Goal: Task Accomplishment & Management: Complete application form

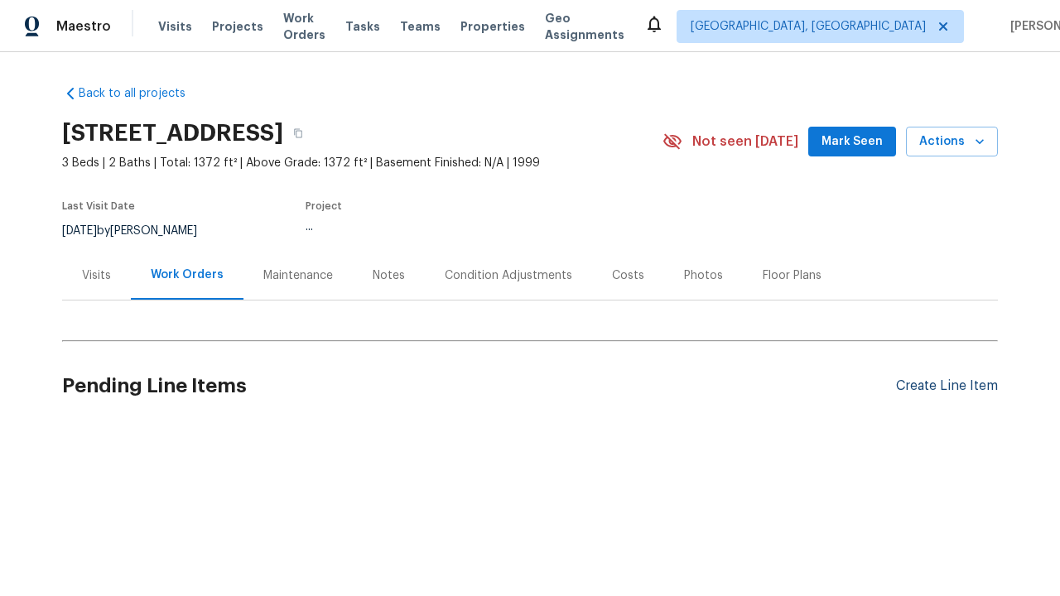
click at [940, 386] on div "Create Line Item" at bounding box center [947, 386] width 102 height 16
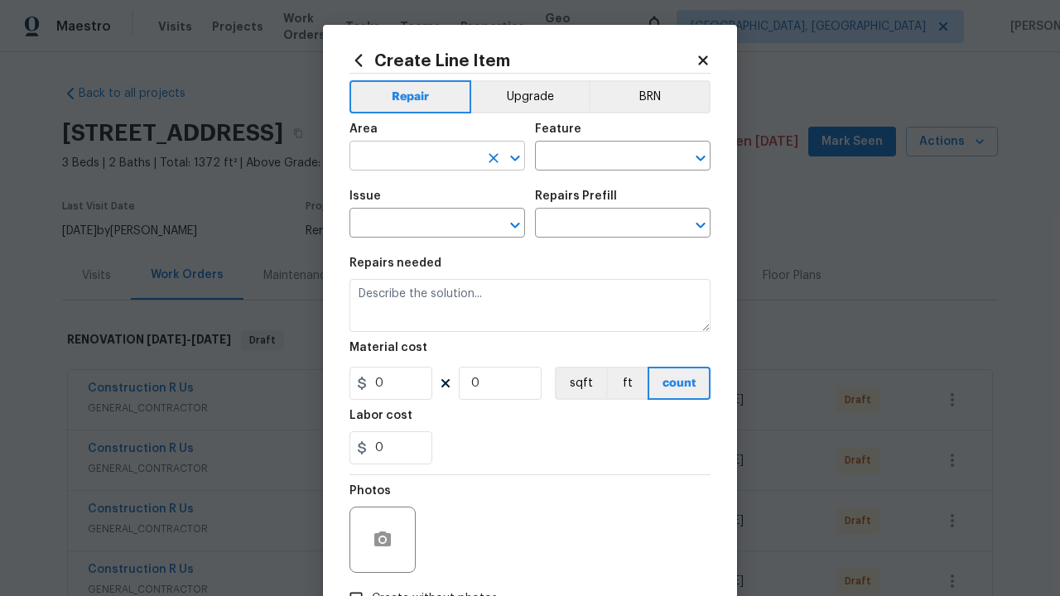
click at [407, 157] on input "text" at bounding box center [413, 158] width 129 height 26
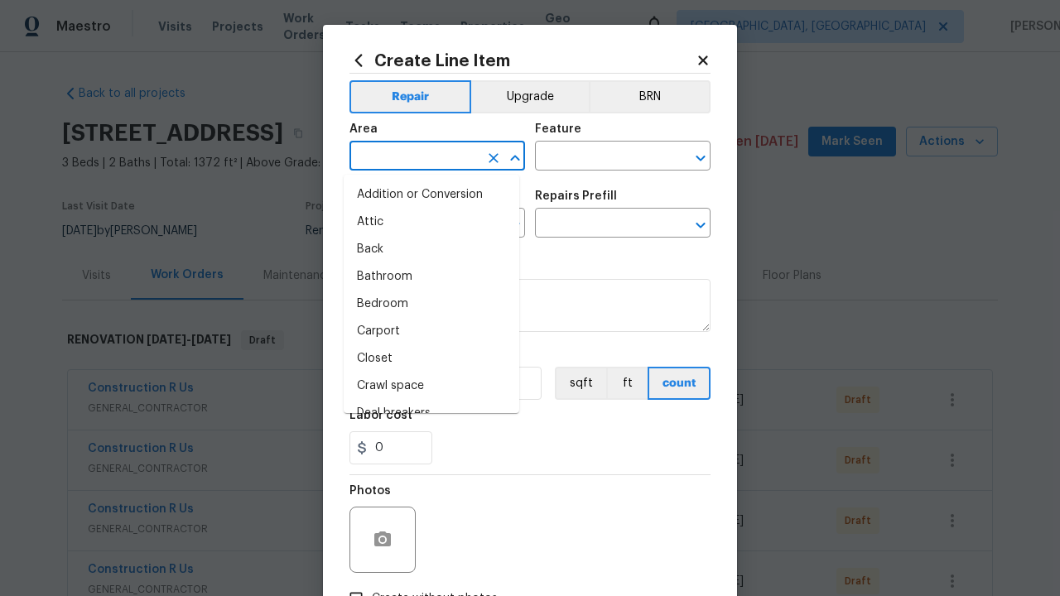
type input "Bedroom"
click at [425, 304] on li "Bedroom" at bounding box center [431, 304] width 175 height 27
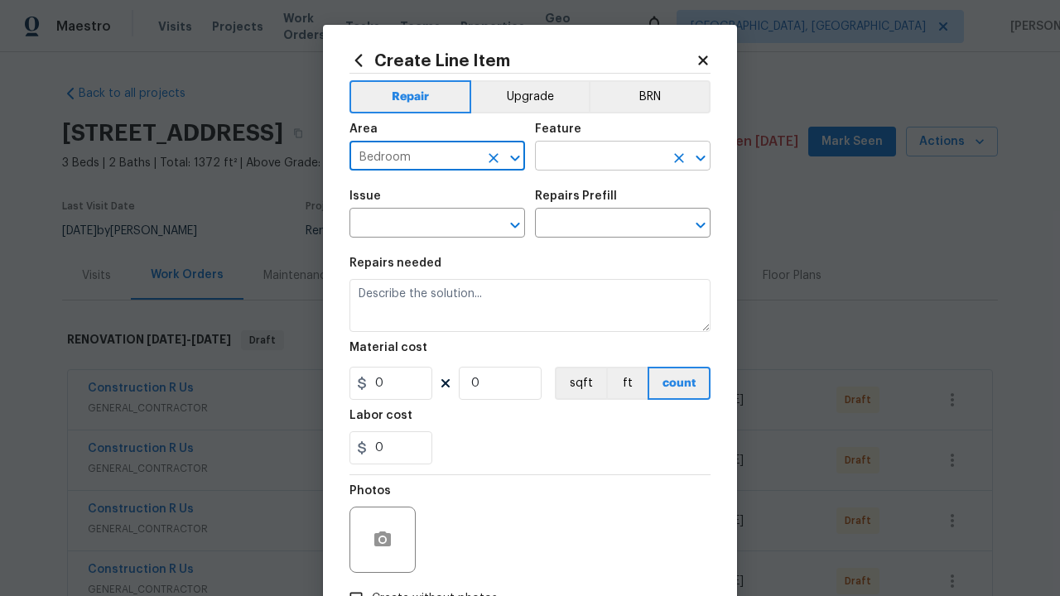
type input "Bedroom"
click at [593, 157] on input "text" at bounding box center [599, 158] width 129 height 26
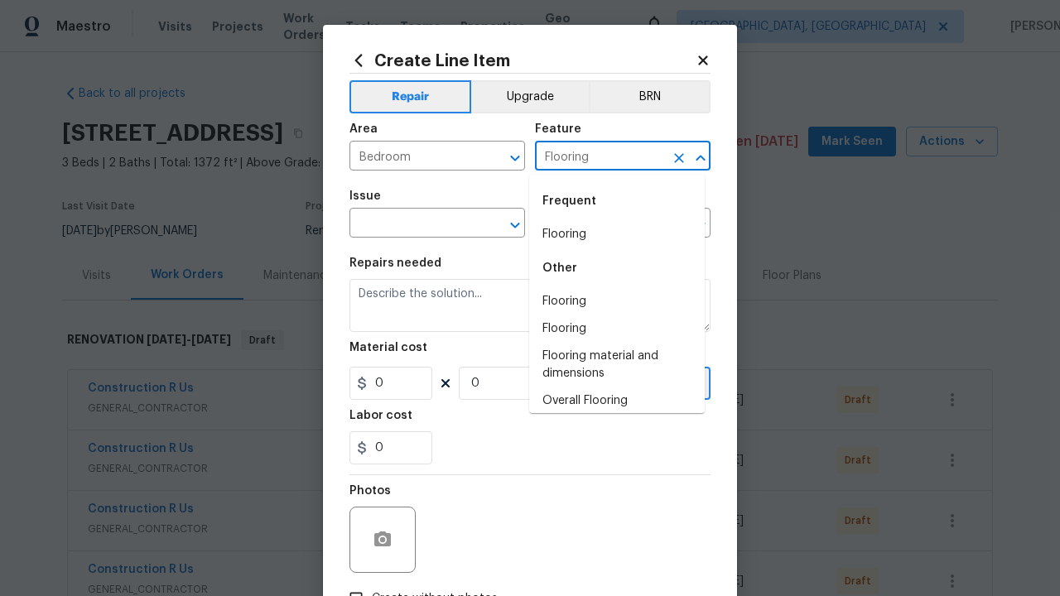
click at [610, 234] on li "Flooring" at bounding box center [616, 234] width 175 height 27
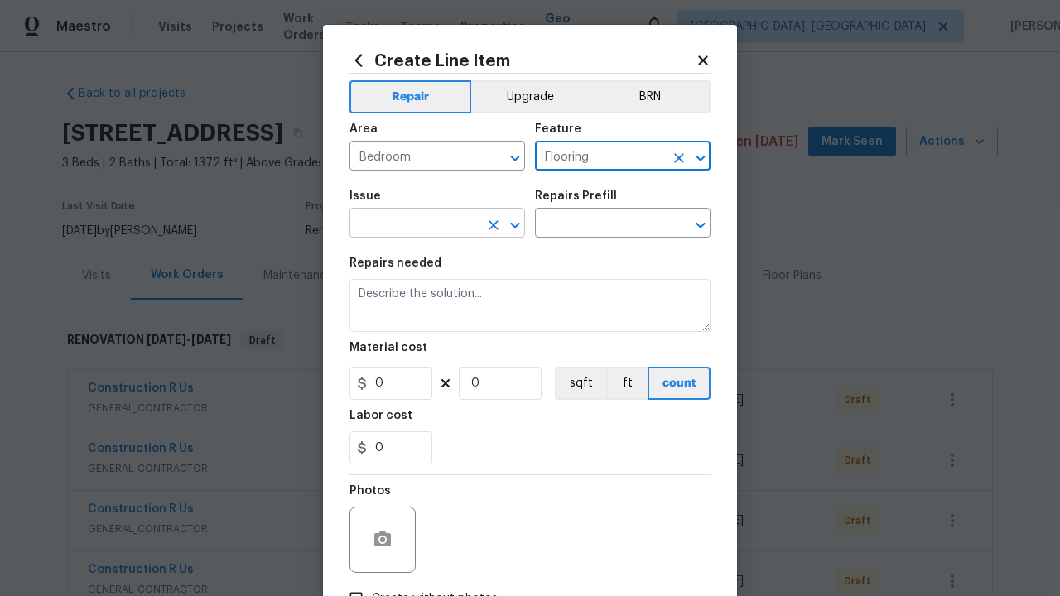
type input "Flooring"
click at [407, 225] on input "text" at bounding box center [413, 225] width 129 height 26
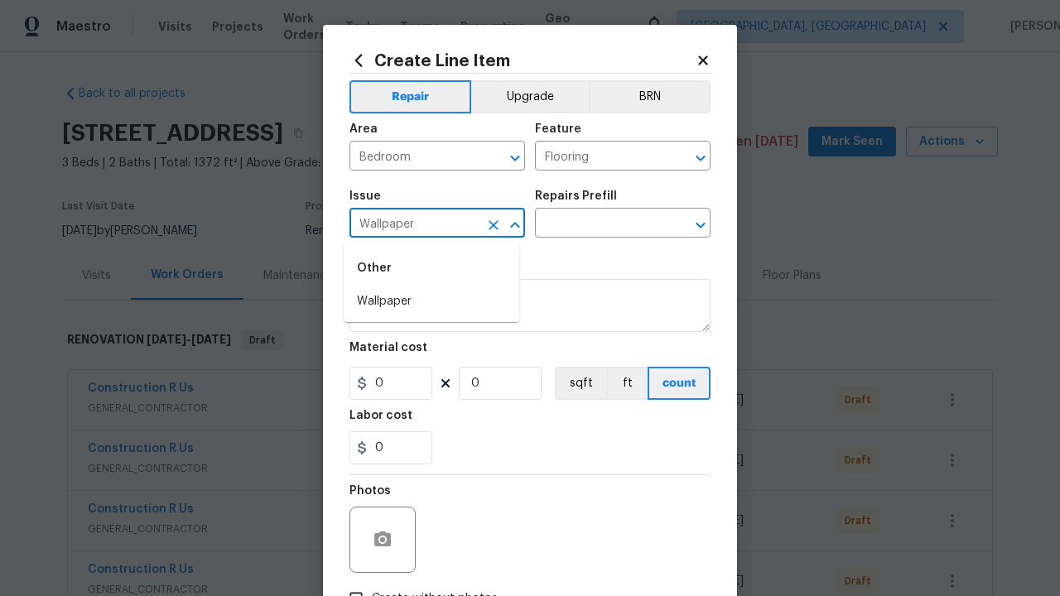
click at [431, 301] on li "Wallpaper" at bounding box center [431, 301] width 175 height 27
type input "Wallpaper"
click at [593, 225] on input "text" at bounding box center [599, 225] width 129 height 26
type input "Remove"
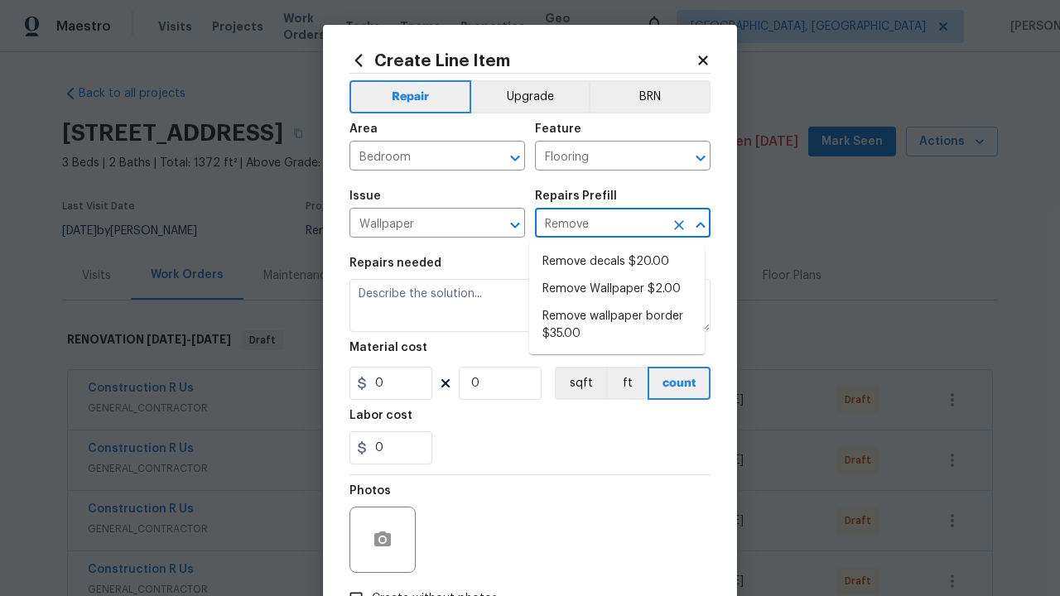
click at [617, 262] on li "Remove decals $20.00" at bounding box center [616, 261] width 175 height 27
type input "Walls and Ceiling"
type input "Remove decals $20.00"
type textarea "Remove decals from door/wall/ceiling"
type input "20"
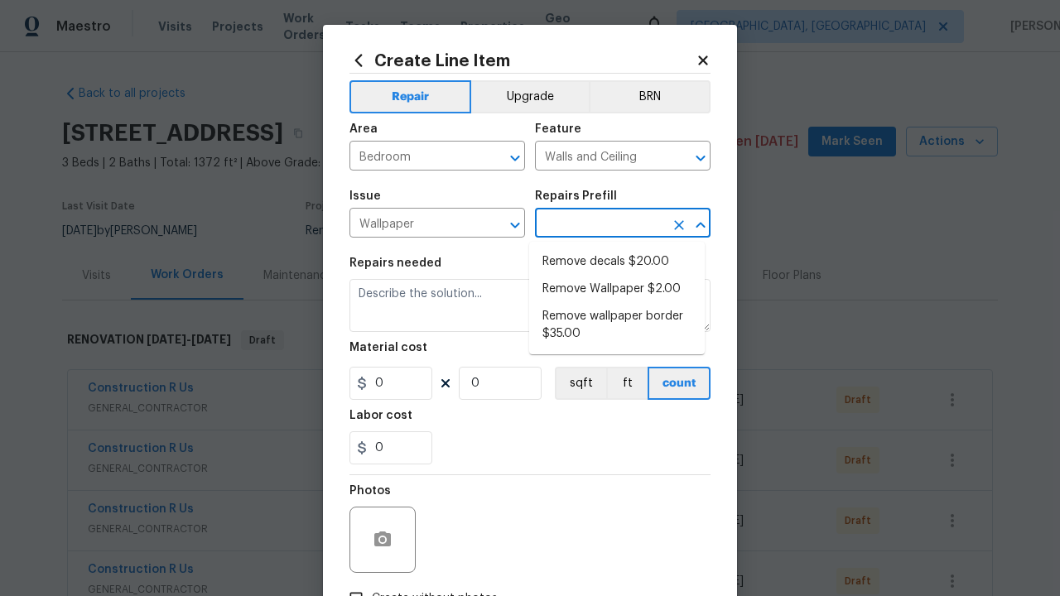
type input "1"
type input "Remove decals $20.00"
type input "2"
click at [573, 384] on button "sqft" at bounding box center [580, 383] width 51 height 33
click at [349, 583] on input "Create without photos" at bounding box center [355, 598] width 31 height 31
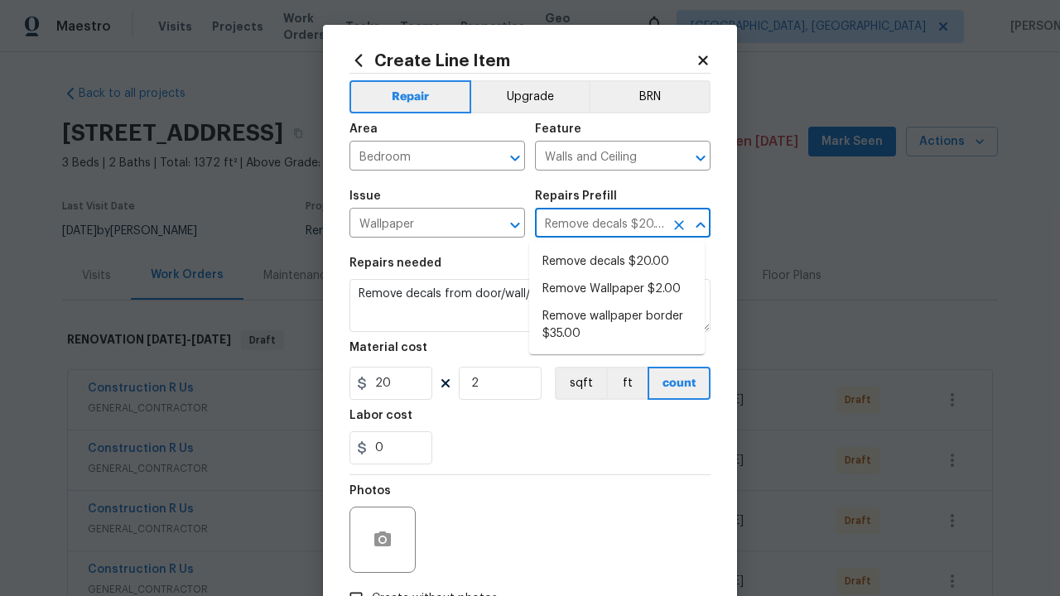
checkbox input "true"
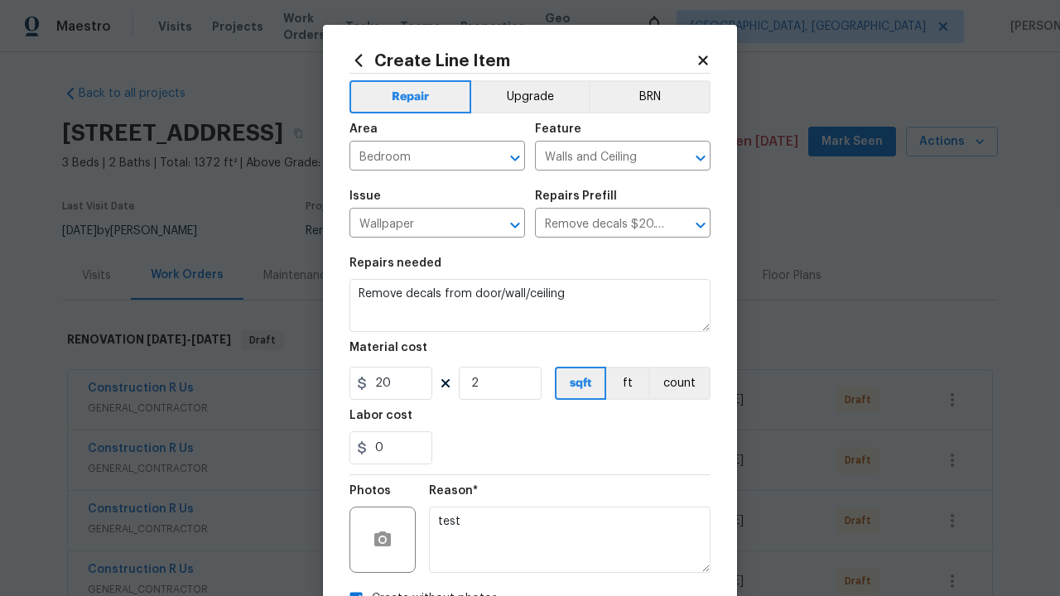
scroll to position [19, 0]
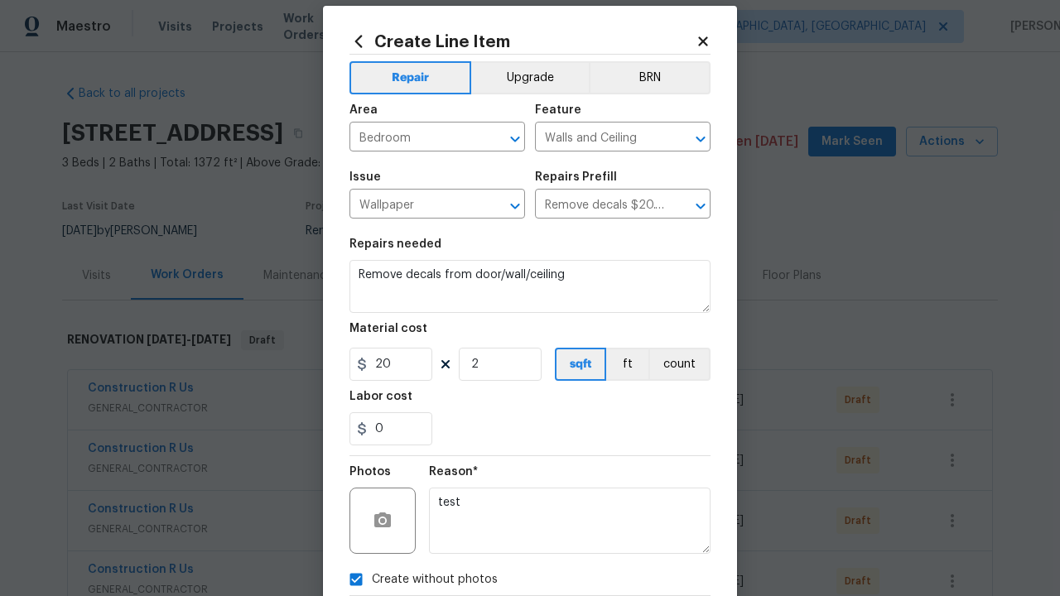
type textarea "test"
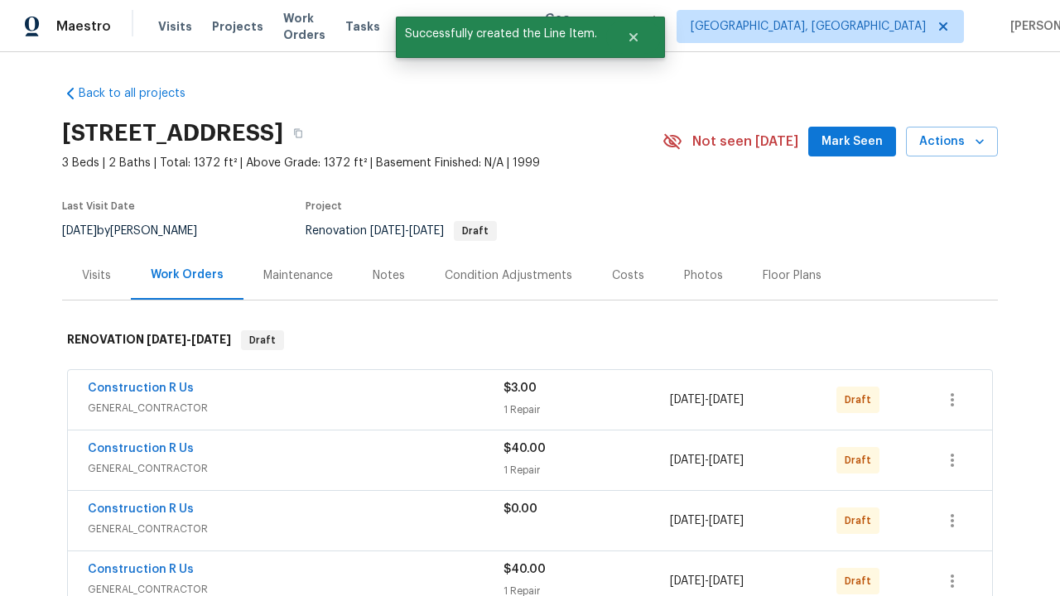
checkbox input "true"
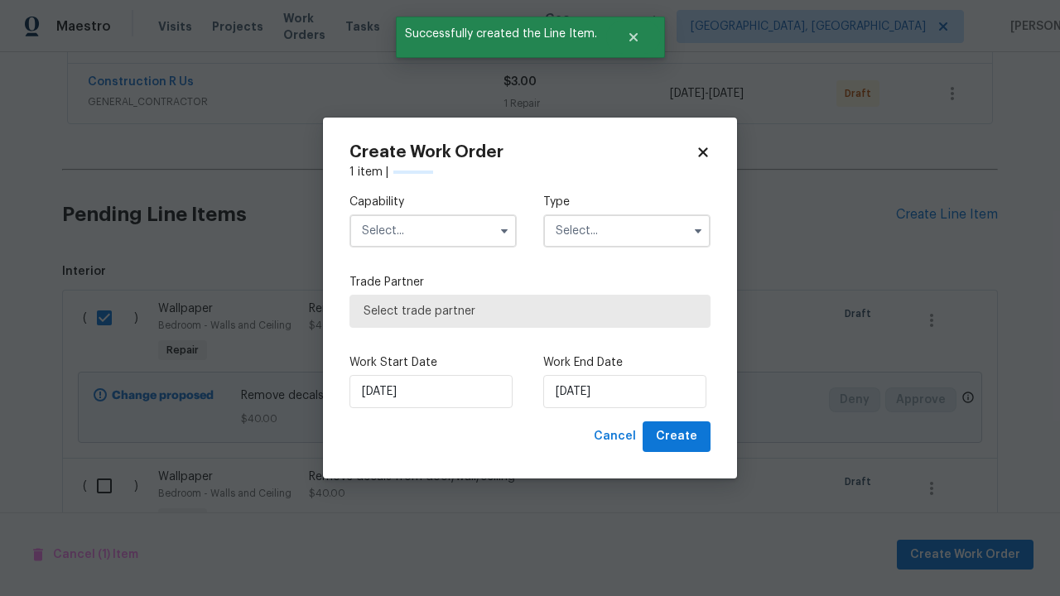
click at [433, 231] on input "text" at bounding box center [432, 230] width 167 height 33
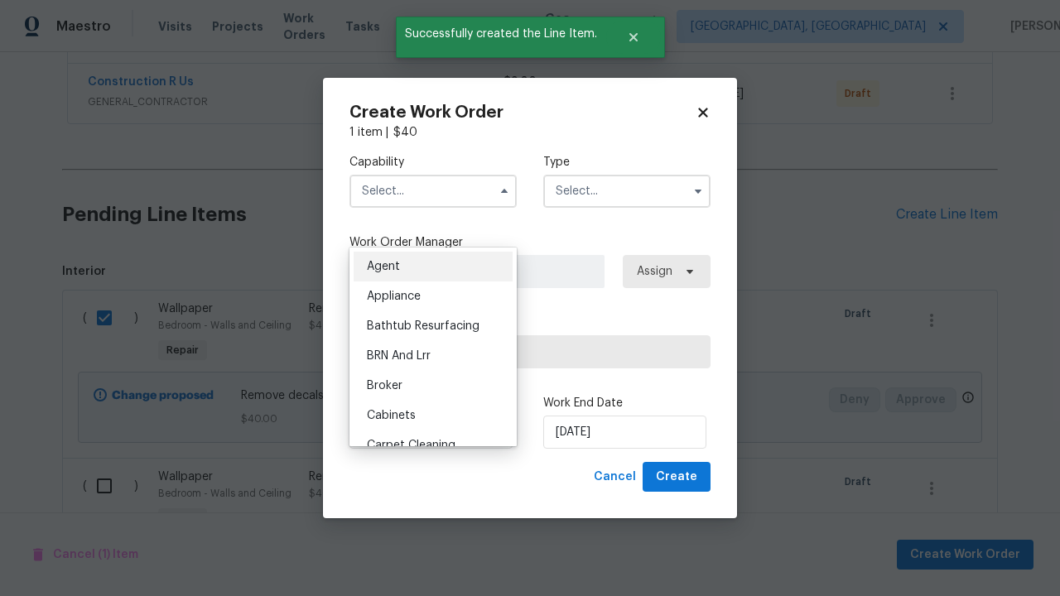
type input "General Contractor"
click at [627, 190] on input "text" at bounding box center [626, 191] width 167 height 33
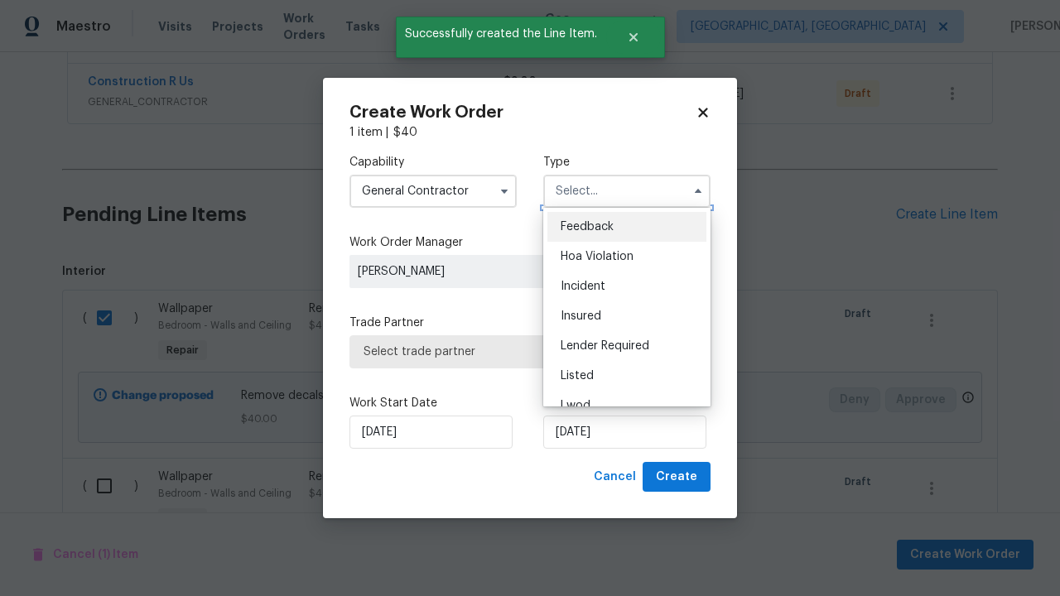
scroll to position [728, 0]
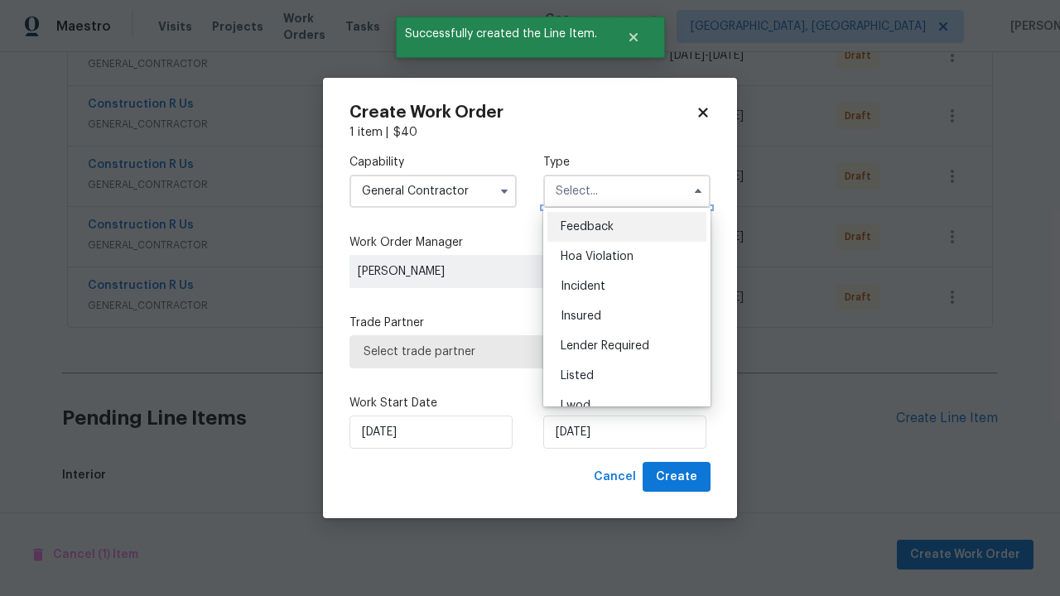
click at [590, 489] on span "Renovation" at bounding box center [590, 495] width 61 height 12
type input "Renovation"
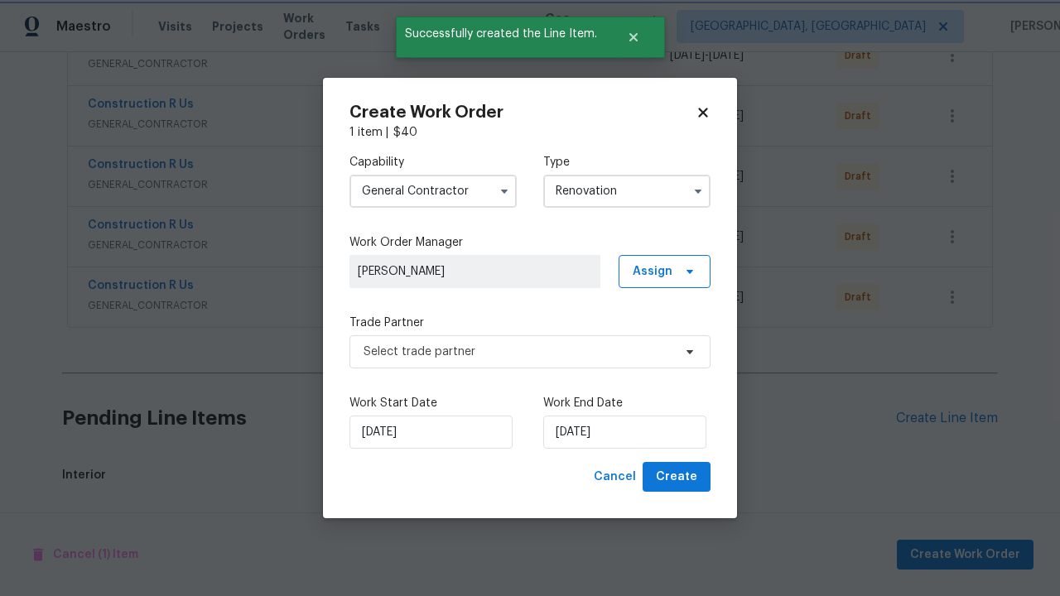
click at [517, 351] on span "Select trade partner" at bounding box center [517, 352] width 309 height 17
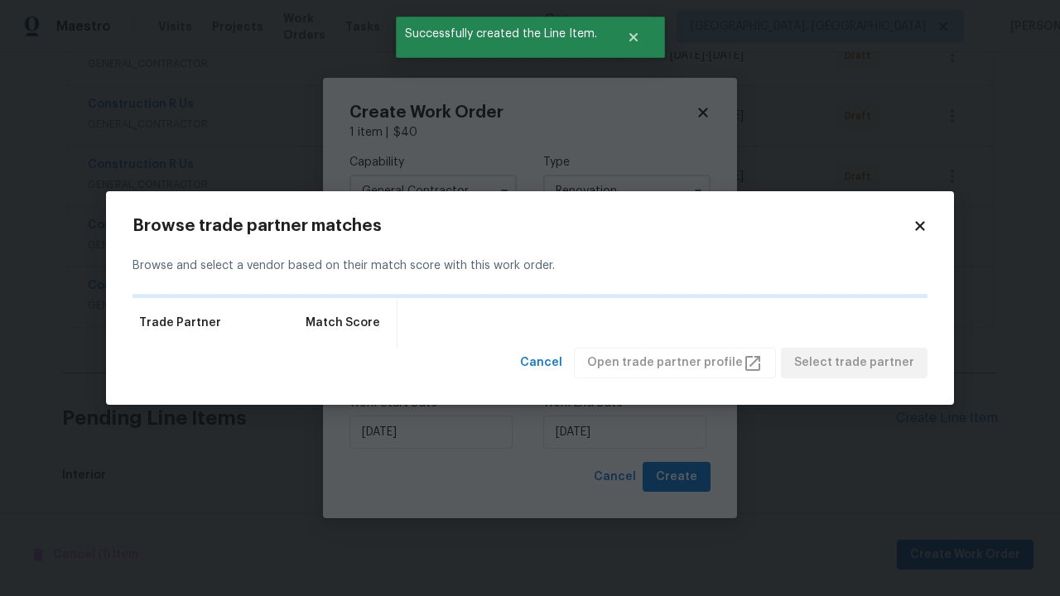
scroll to position [1575, 0]
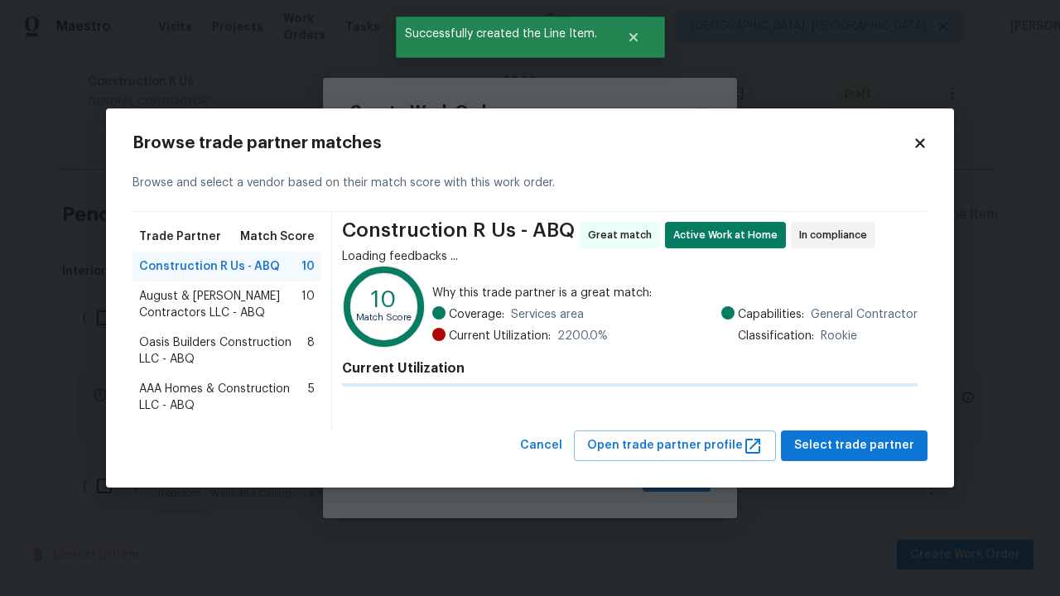
click at [858, 445] on span "Select trade partner" at bounding box center [854, 445] width 120 height 21
click at [678, 477] on span "Create" at bounding box center [676, 477] width 41 height 21
